Goal: Transaction & Acquisition: Purchase product/service

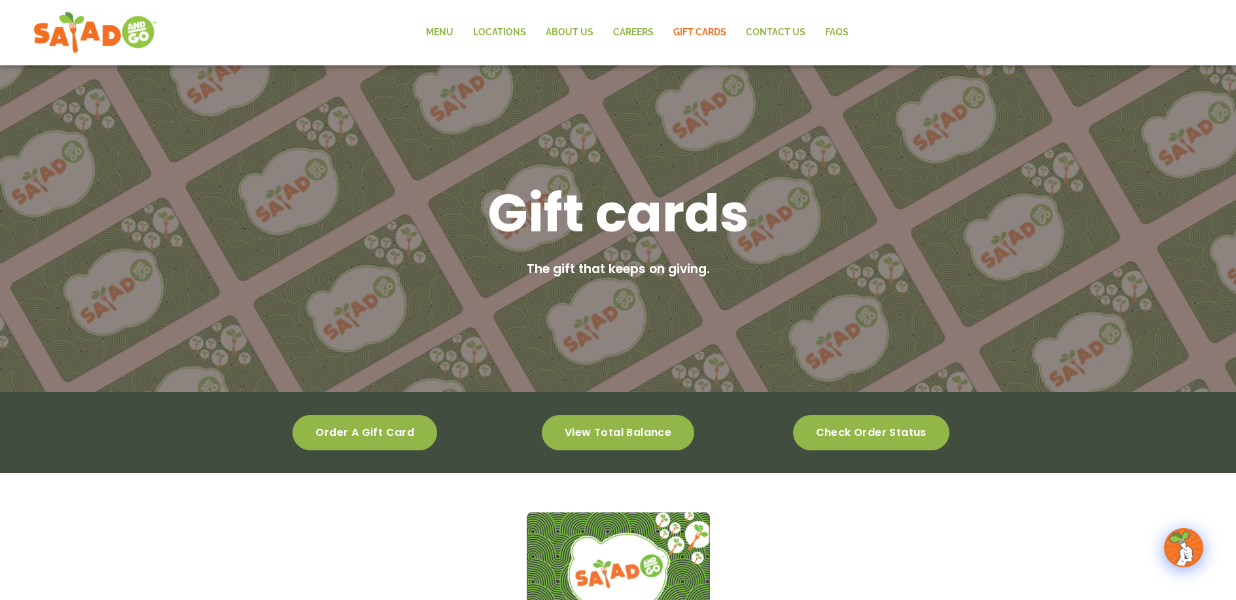
click at [134, 35] on img at bounding box center [95, 32] width 124 height 47
